Goal: Task Accomplishment & Management: Manage account settings

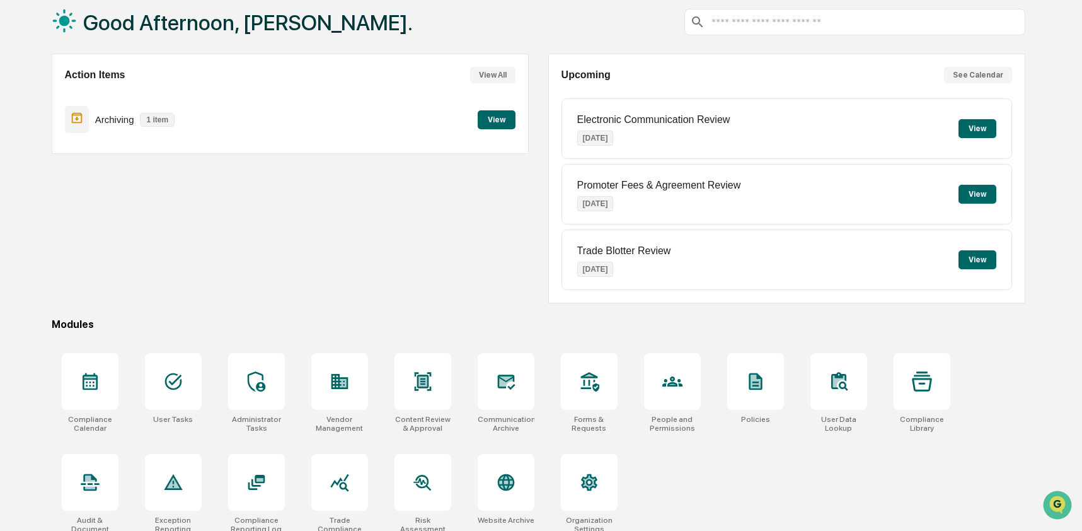
scroll to position [82, 0]
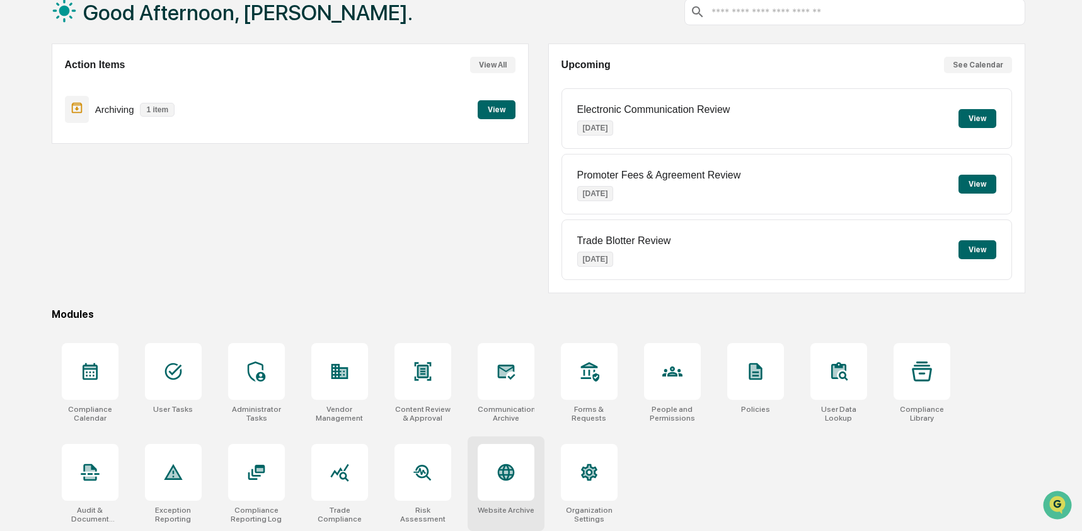
click at [497, 464] on icon at bounding box center [506, 472] width 20 height 20
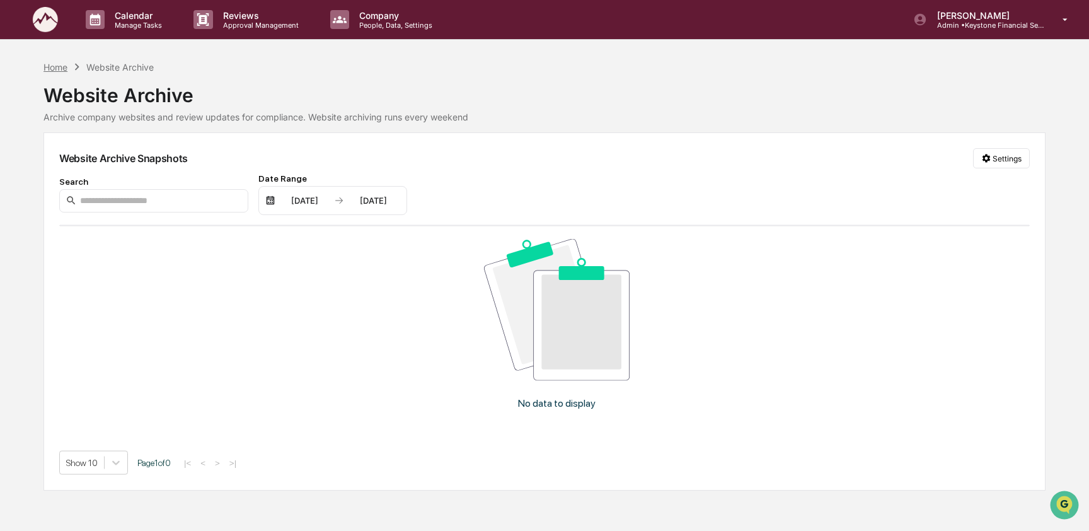
click at [67, 72] on div "Home" at bounding box center [55, 67] width 24 height 11
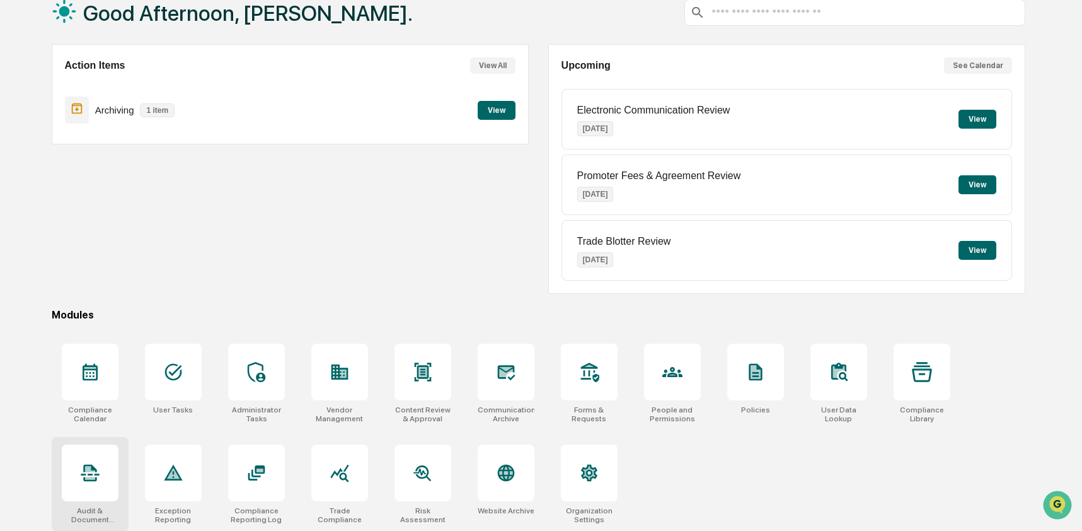
scroll to position [82, 0]
click at [98, 481] on div at bounding box center [90, 472] width 57 height 57
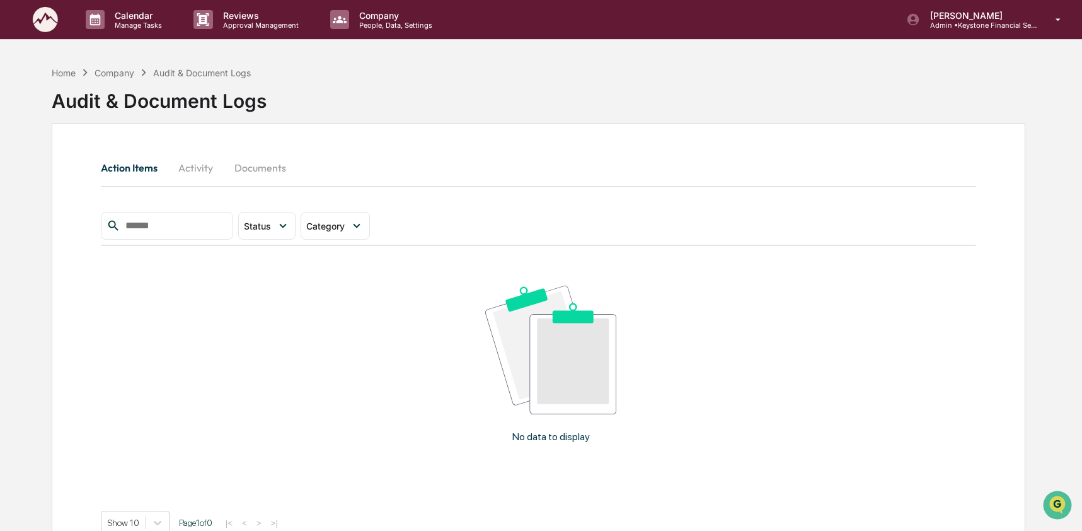
click at [190, 159] on button "Activity" at bounding box center [196, 167] width 57 height 30
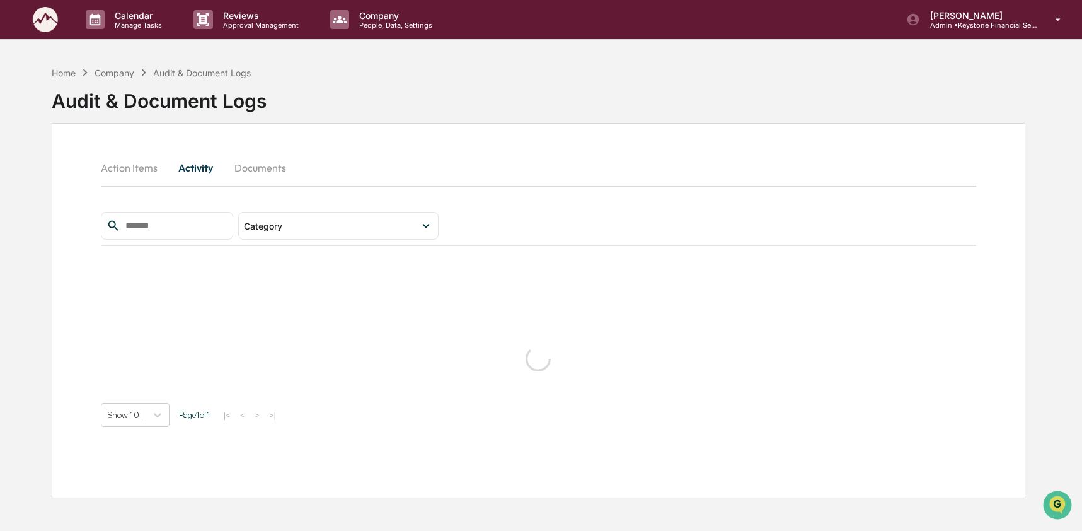
click at [171, 231] on input "text" at bounding box center [173, 225] width 107 height 16
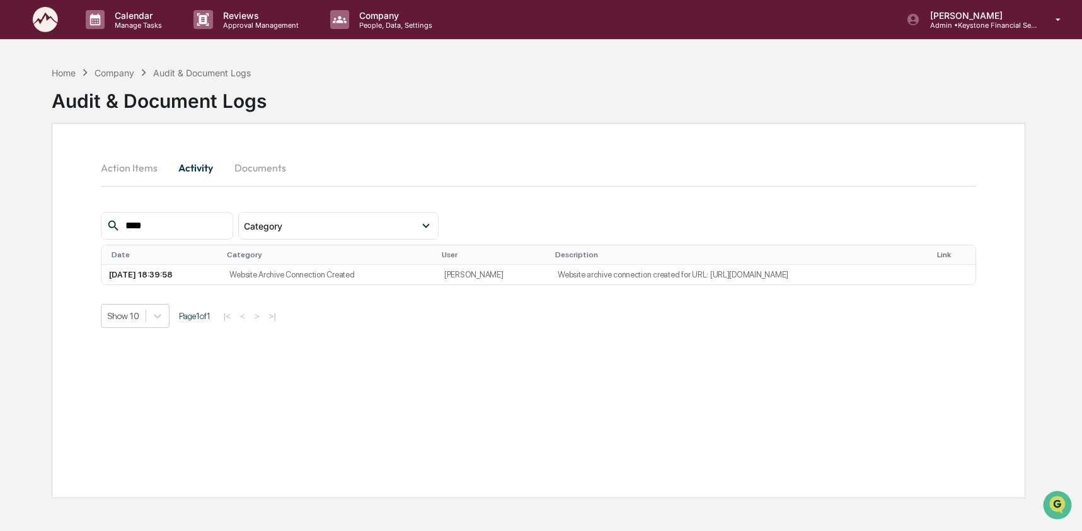
type input "****"
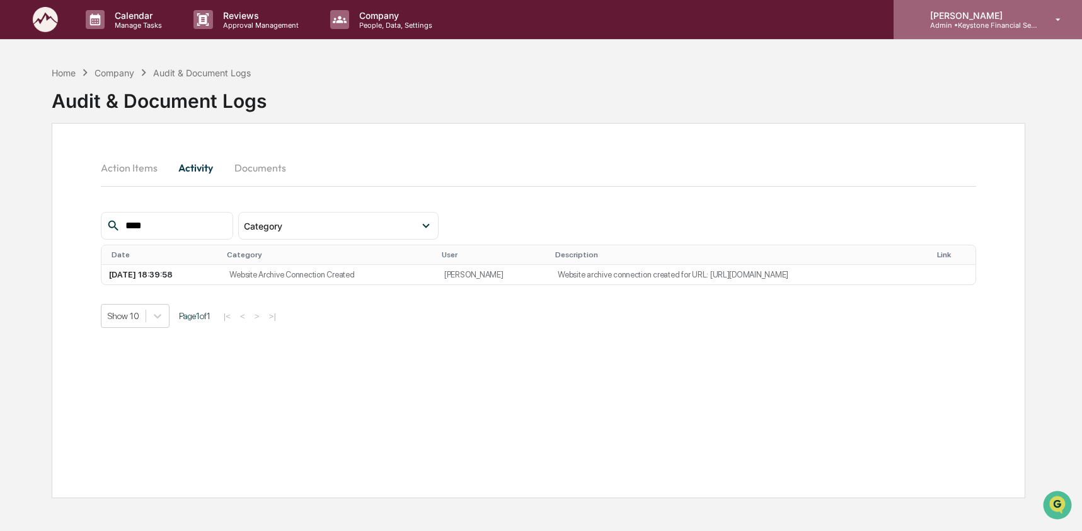
click at [1000, 16] on p "[PERSON_NAME]" at bounding box center [978, 15] width 117 height 11
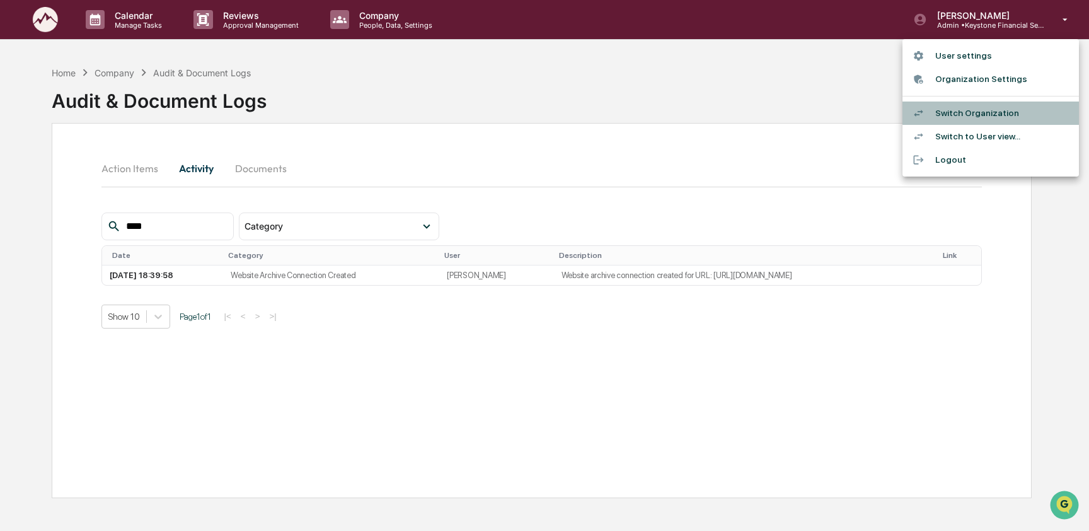
click at [1000, 113] on li "Switch Organization" at bounding box center [990, 112] width 176 height 23
